Goal: Task Accomplishment & Management: Manage account settings

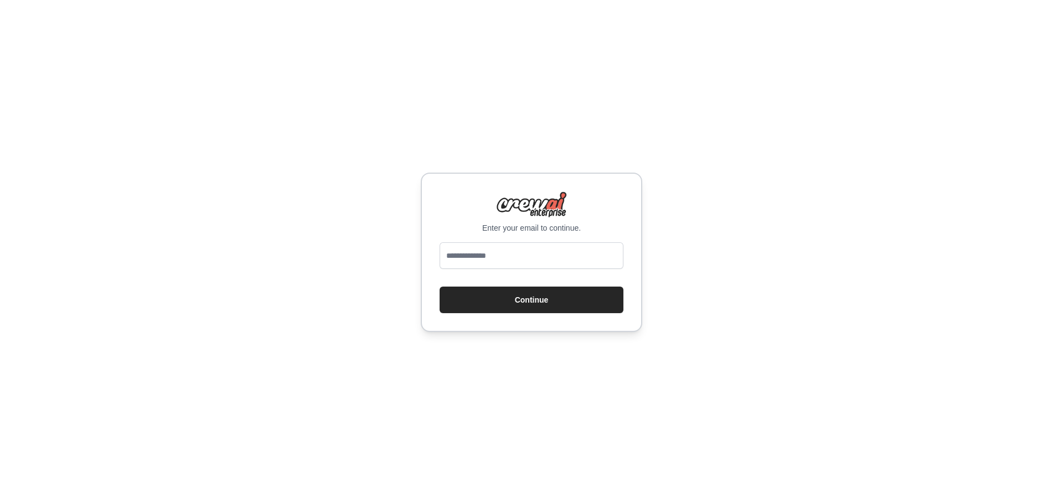
click at [540, 260] on input "email" at bounding box center [531, 255] width 184 height 27
type input "**********"
click at [547, 302] on button "Continue" at bounding box center [531, 300] width 184 height 27
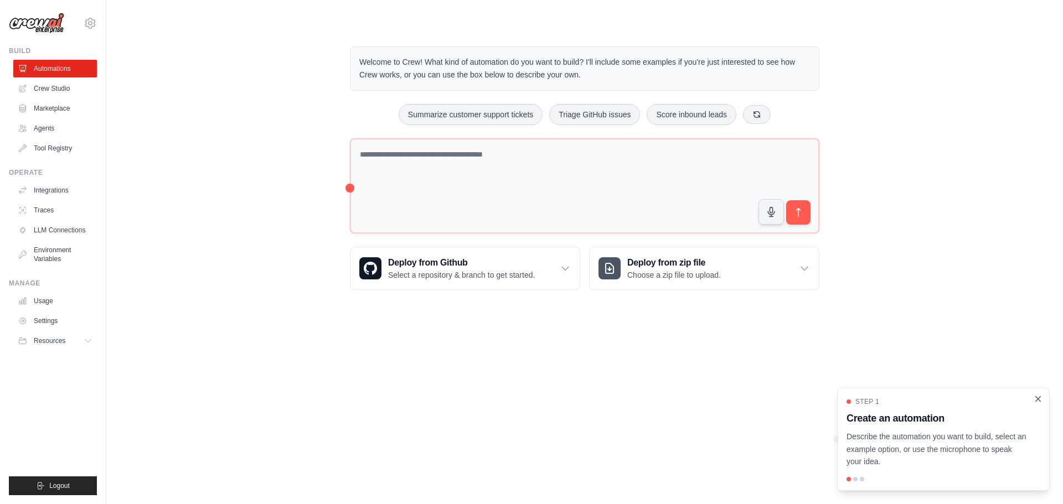
click at [1036, 398] on icon "Close walkthrough" at bounding box center [1037, 398] width 5 height 5
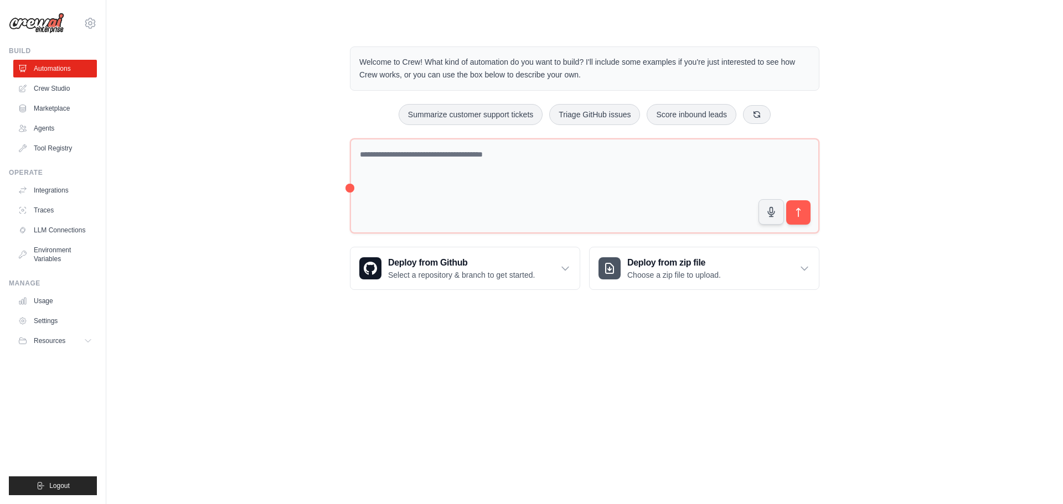
click at [232, 201] on div "Welcome to Crew! What kind of automation do you want to build? I'll include som…" at bounding box center [584, 168] width 921 height 279
click at [206, 179] on div "Welcome to Crew! What kind of automation do you want to build? I'll include som…" at bounding box center [584, 168] width 921 height 279
click at [65, 489] on span "Logout" at bounding box center [59, 485] width 20 height 9
